Goal: Transaction & Acquisition: Subscribe to service/newsletter

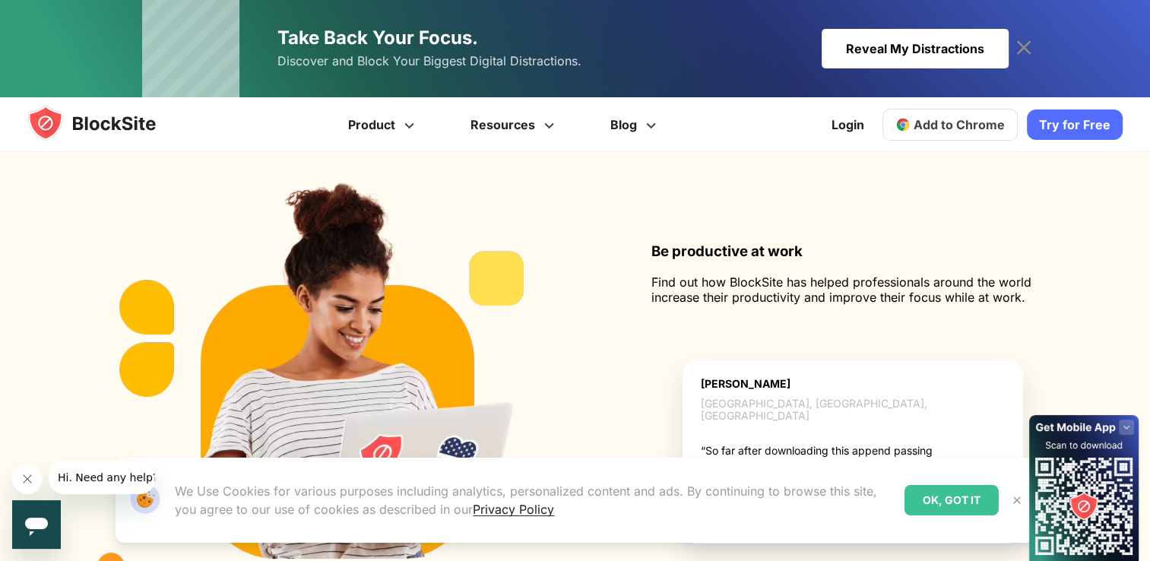
scroll to position [1499, 0]
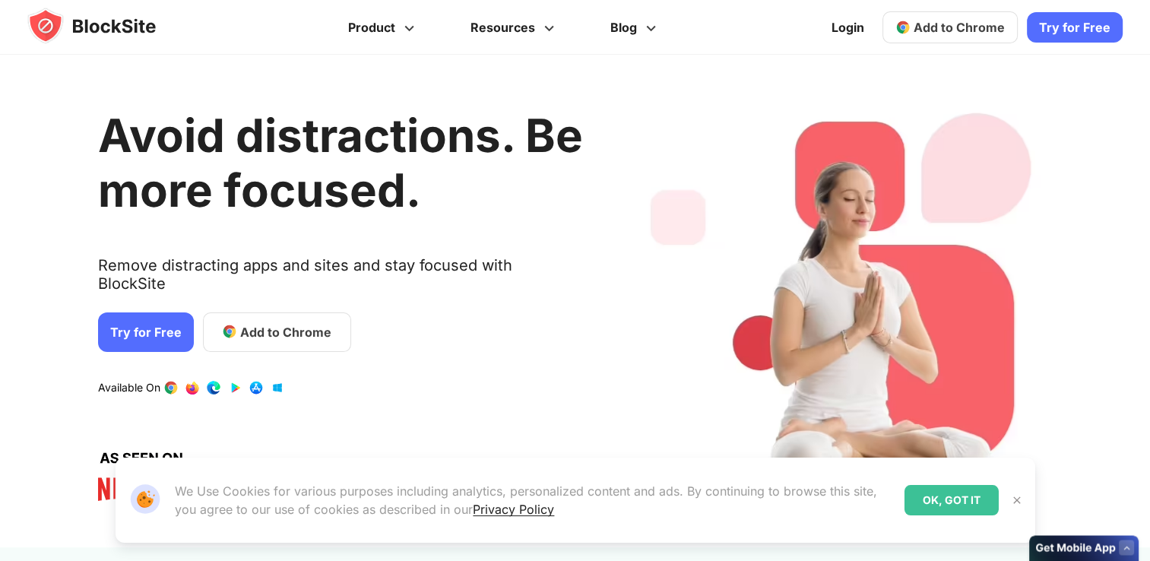
drag, startPoint x: 0, startPoint y: 0, endPoint x: 1081, endPoint y: 11, distance: 1081.0
click at [1081, 11] on div "Login Add to Chrome Download on AppStore Download on Google Play Try for Free" at bounding box center [972, 27] width 300 height 36
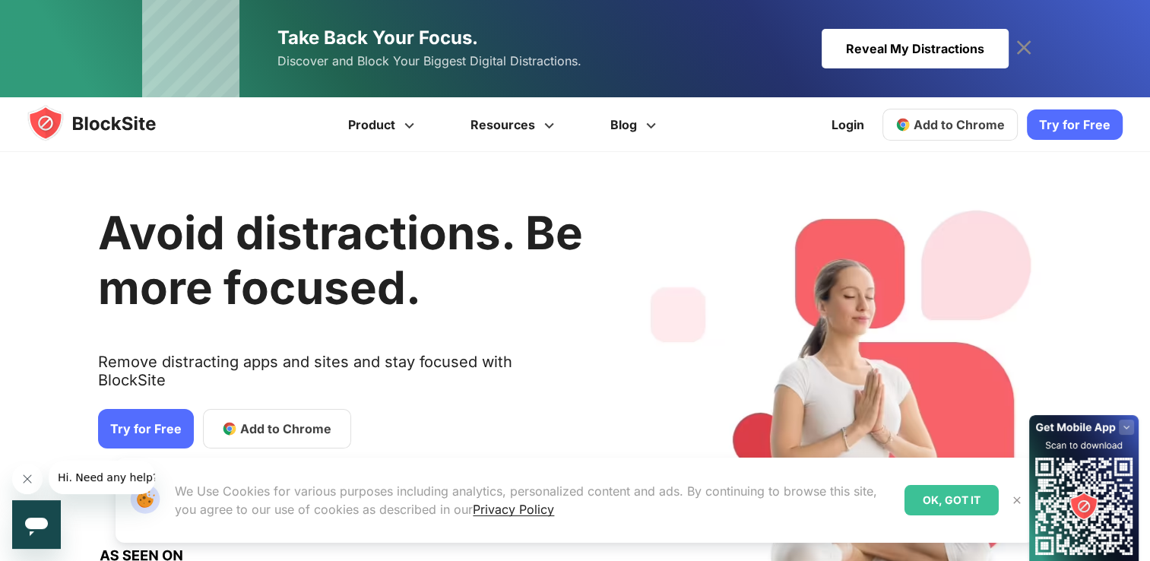
click at [1072, 128] on link "Try for Free" at bounding box center [1075, 124] width 96 height 30
